Goal: Navigation & Orientation: Find specific page/section

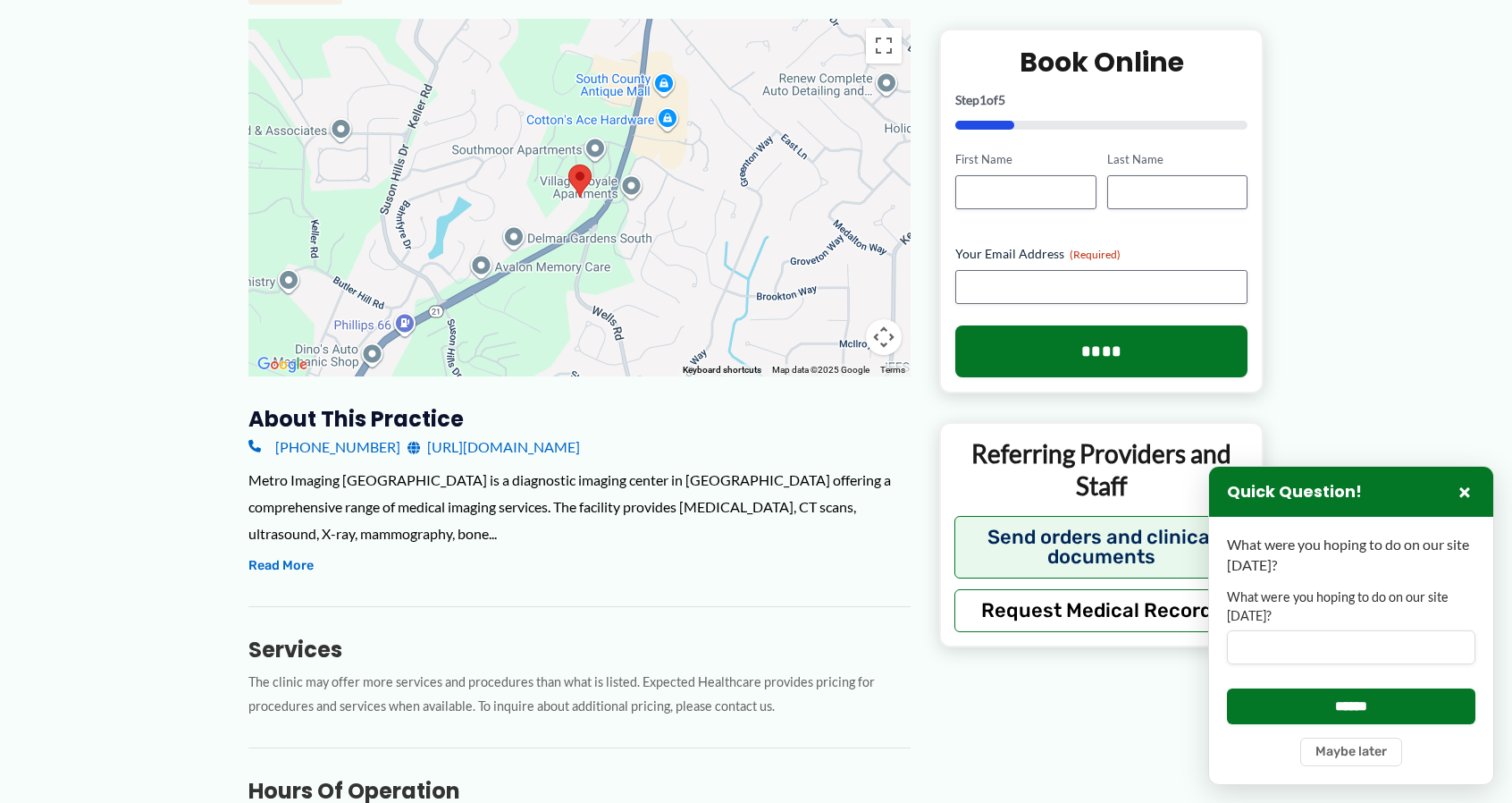
scroll to position [260, 0]
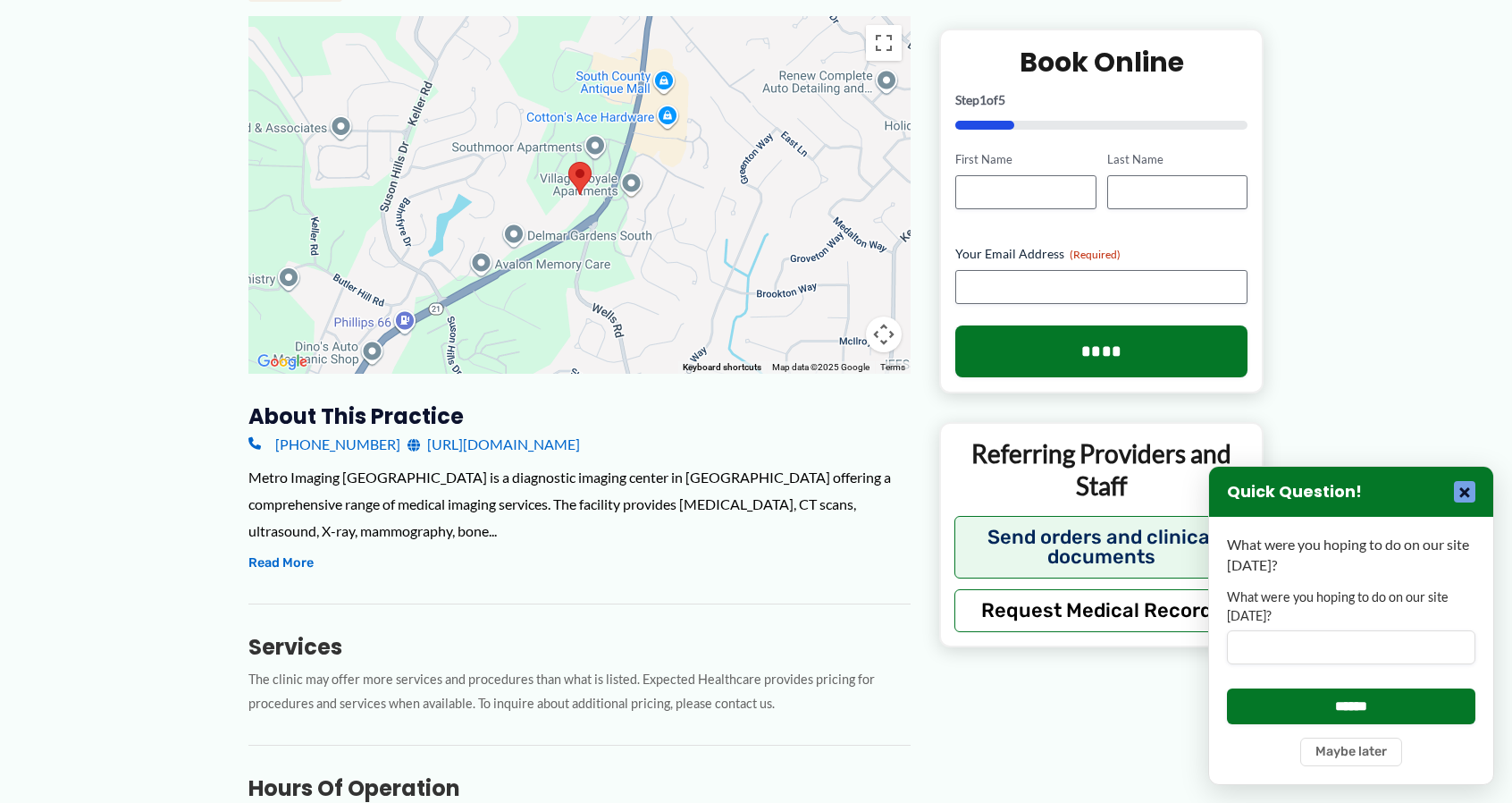
click at [1465, 487] on button "×" at bounding box center [1465, 491] width 21 height 21
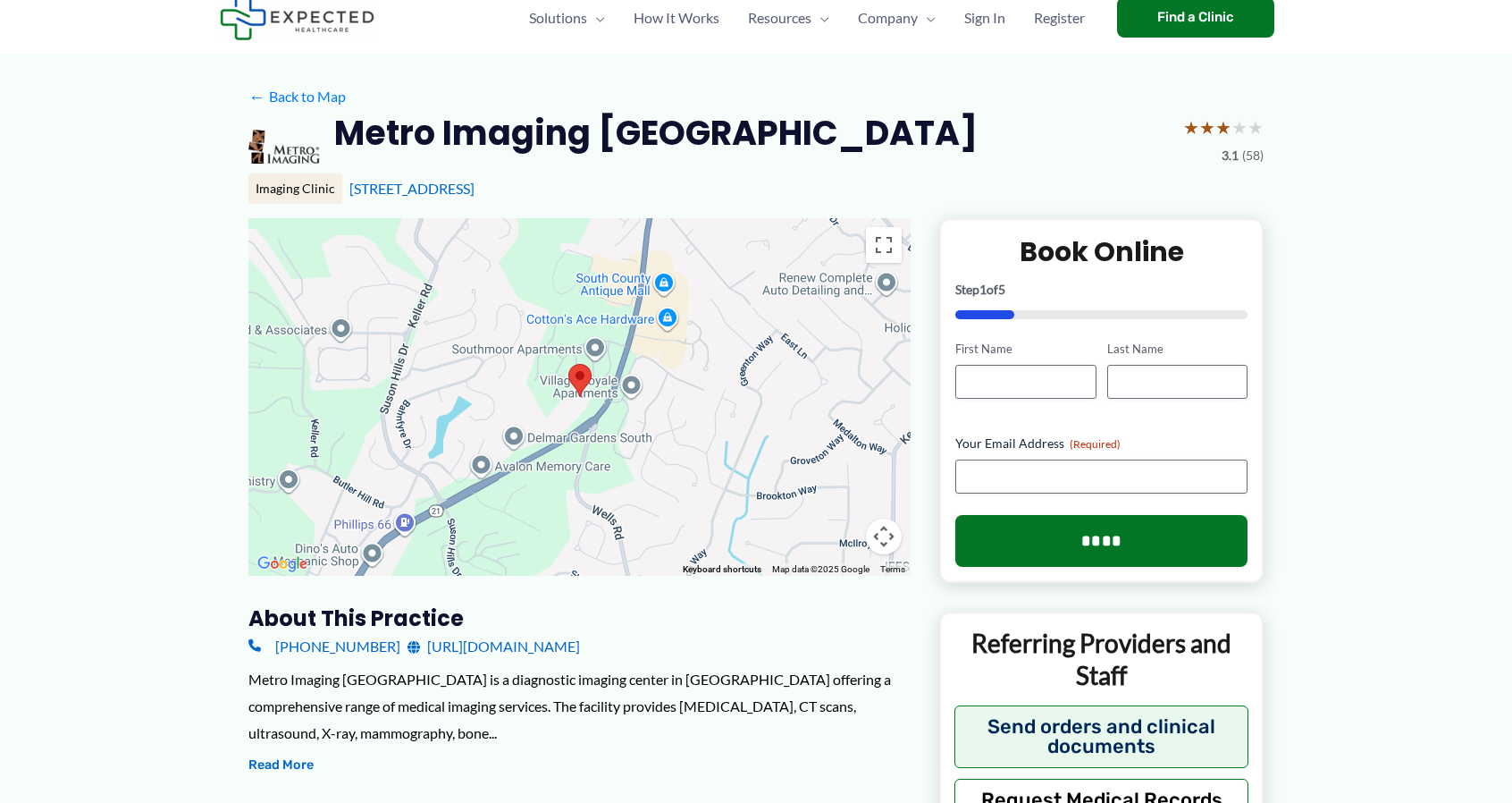
scroll to position [0, 0]
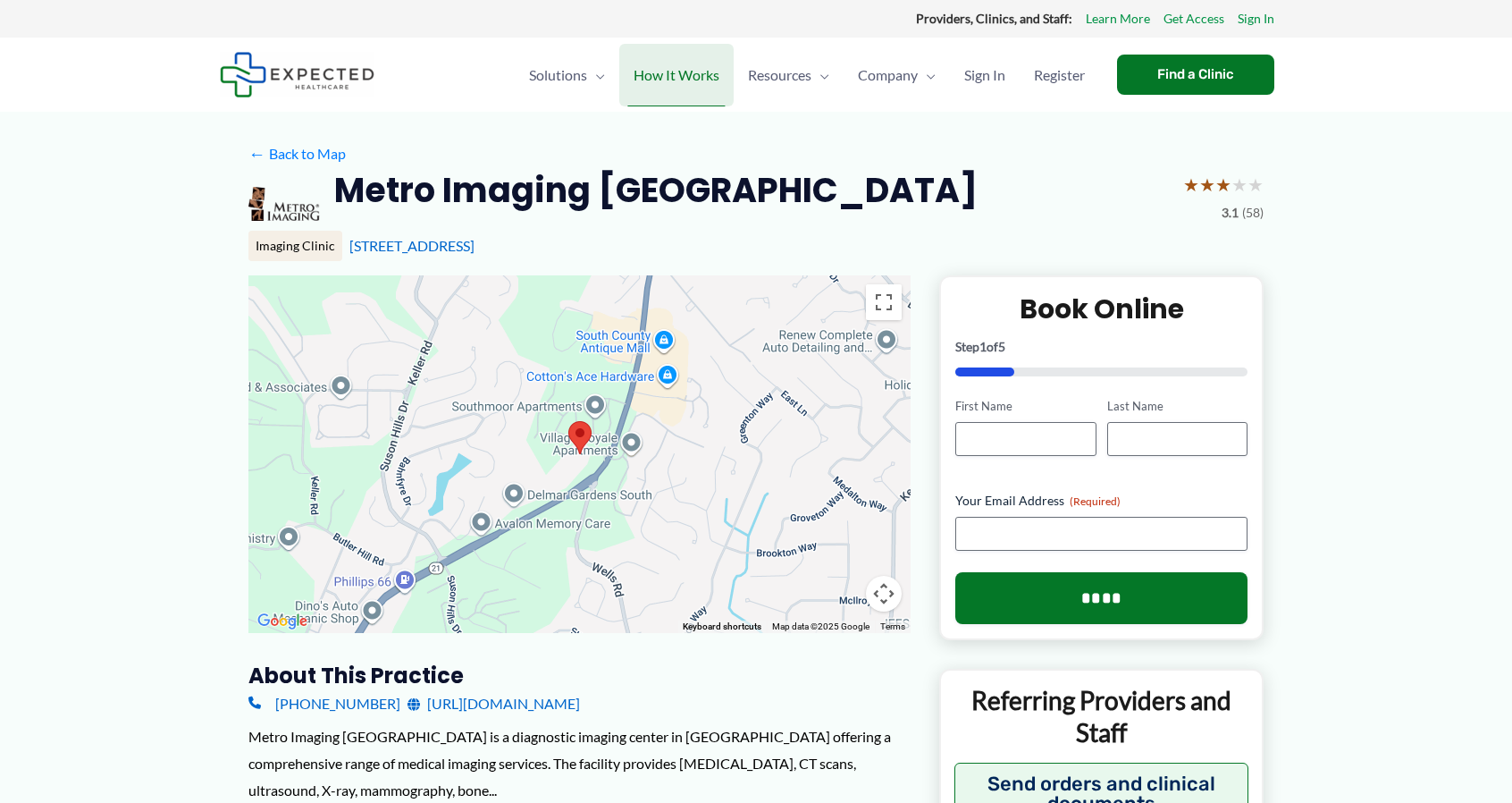
click at [693, 68] on span "How It Works" at bounding box center [676, 75] width 86 height 63
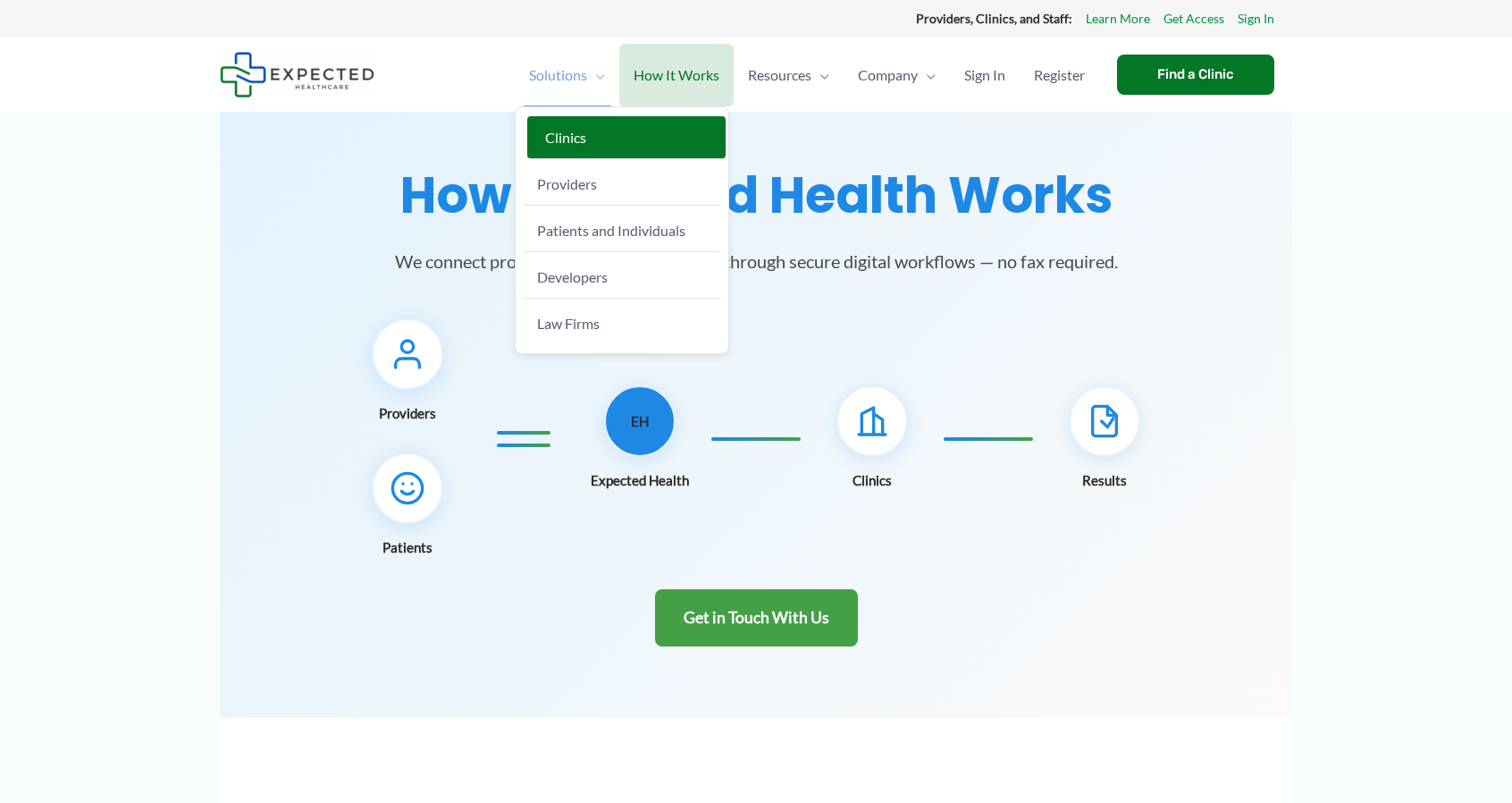
click at [548, 129] on span "Clinics" at bounding box center [565, 137] width 41 height 17
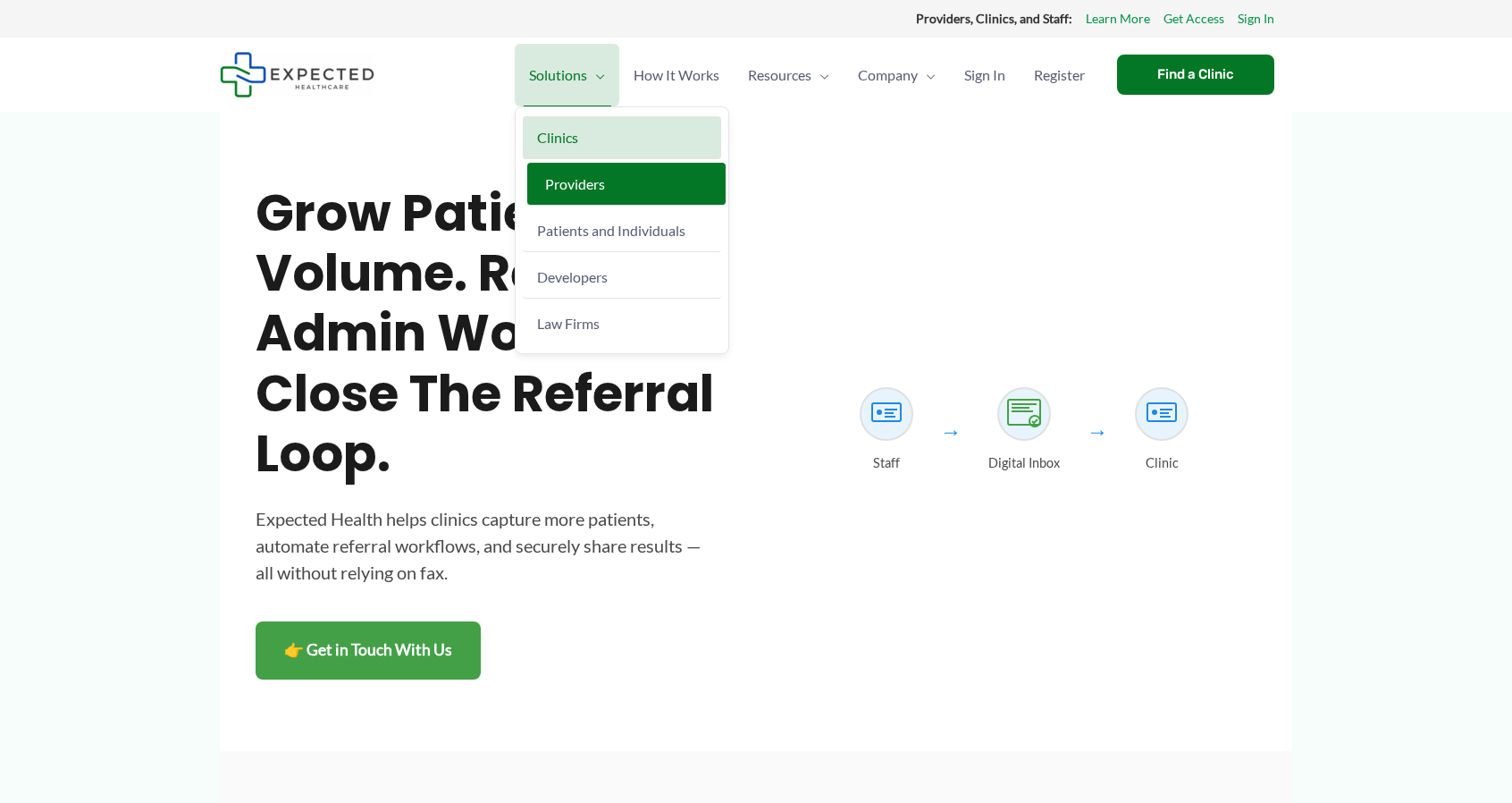
click at [557, 180] on span "Providers" at bounding box center [574, 184] width 60 height 17
